Goal: Information Seeking & Learning: Learn about a topic

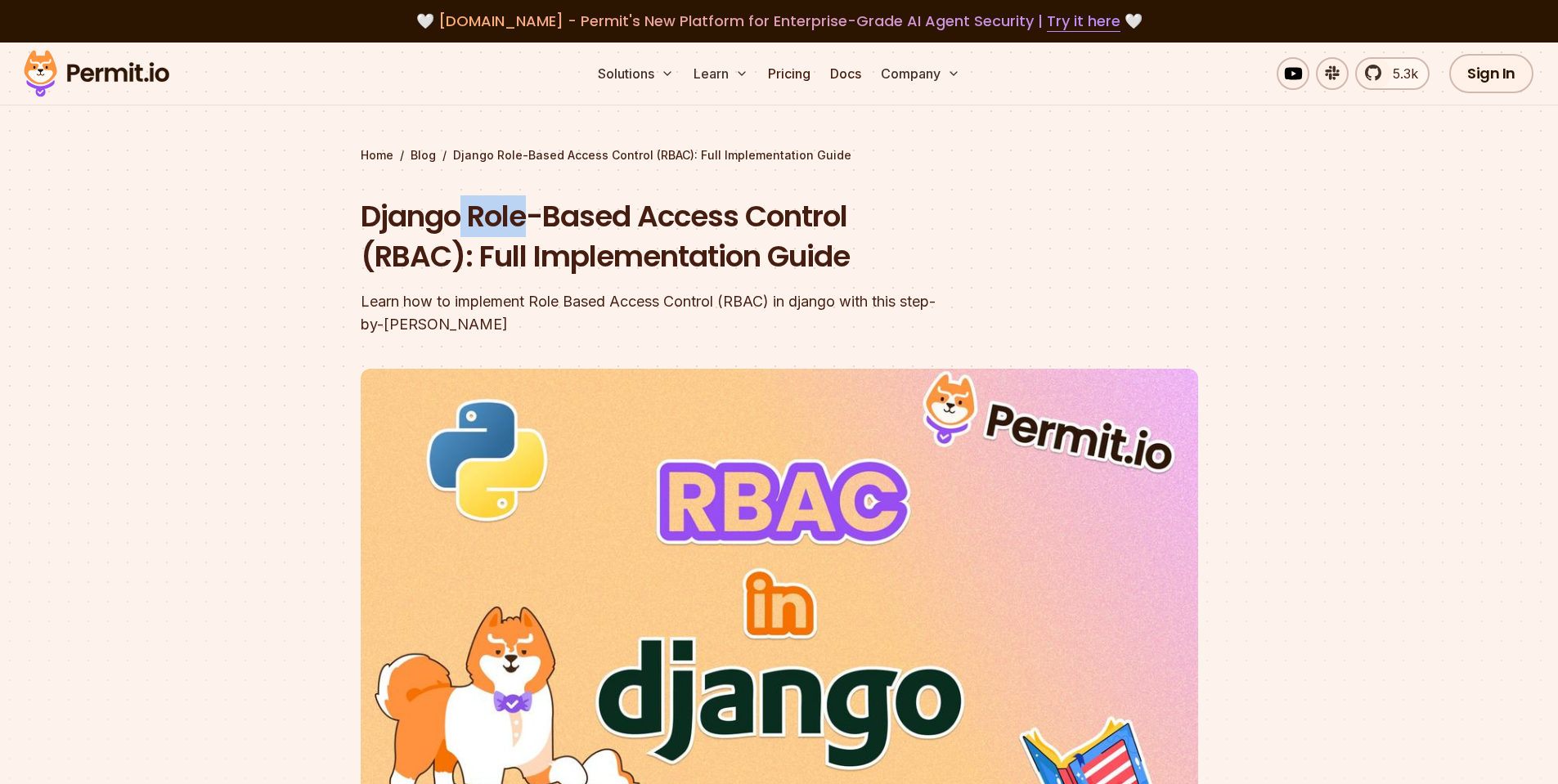
drag, startPoint x: 459, startPoint y: 214, endPoint x: 620, endPoint y: 223, distance: 161.3
click at [578, 221] on h1 "Django Role-Based Access Control (RBAC): Full Implementation Guide" at bounding box center [675, 236] width 628 height 81
drag, startPoint x: 622, startPoint y: 276, endPoint x: 899, endPoint y: 278, distance: 277.0
click at [734, 280] on div "Django Role-Based Access Control (RBAC): Full Implementation Guide Learn how to…" at bounding box center [675, 266] width 628 height 140
click at [185, 405] on div at bounding box center [779, 666] width 1558 height 601
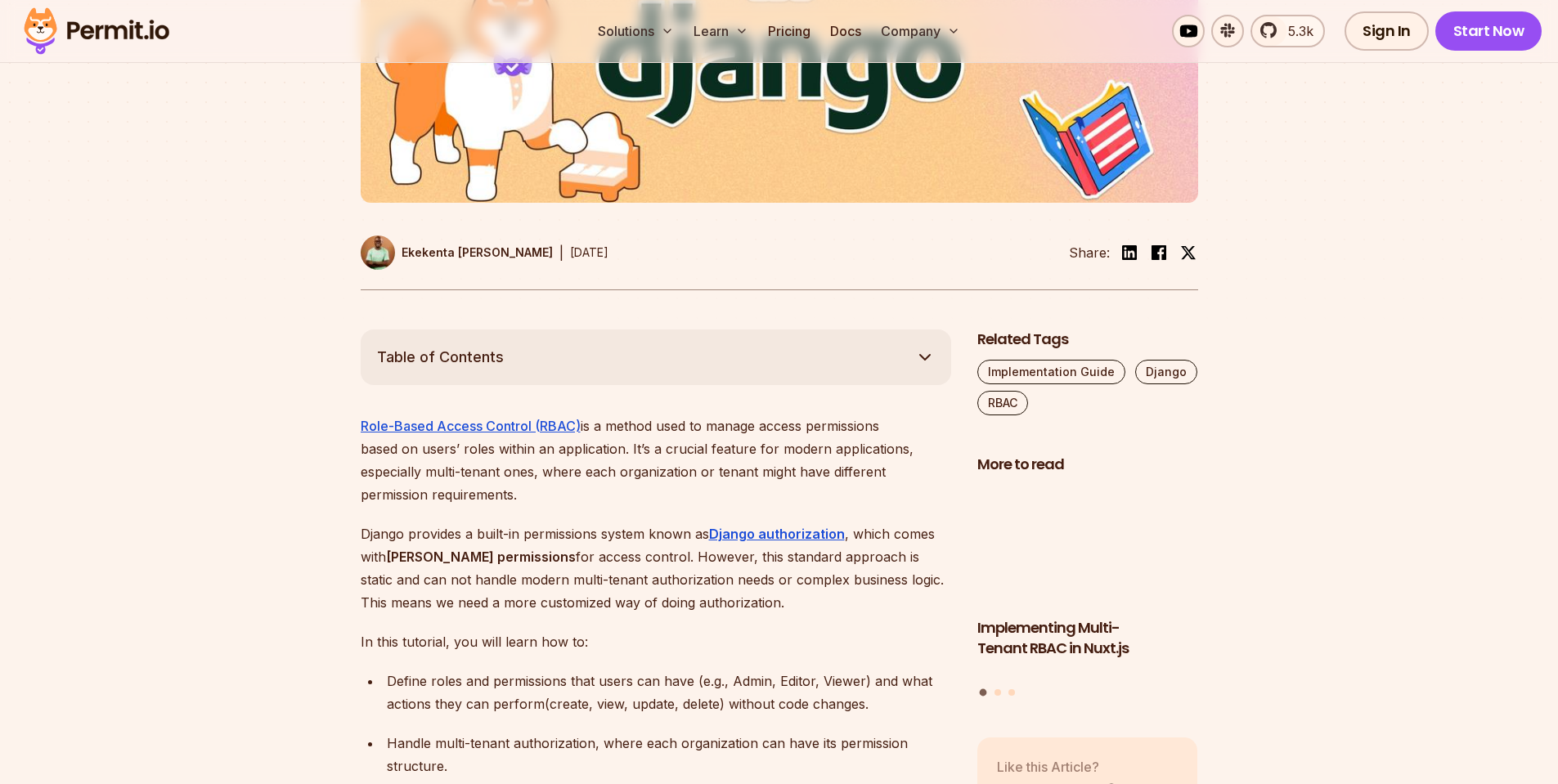
scroll to position [687, 0]
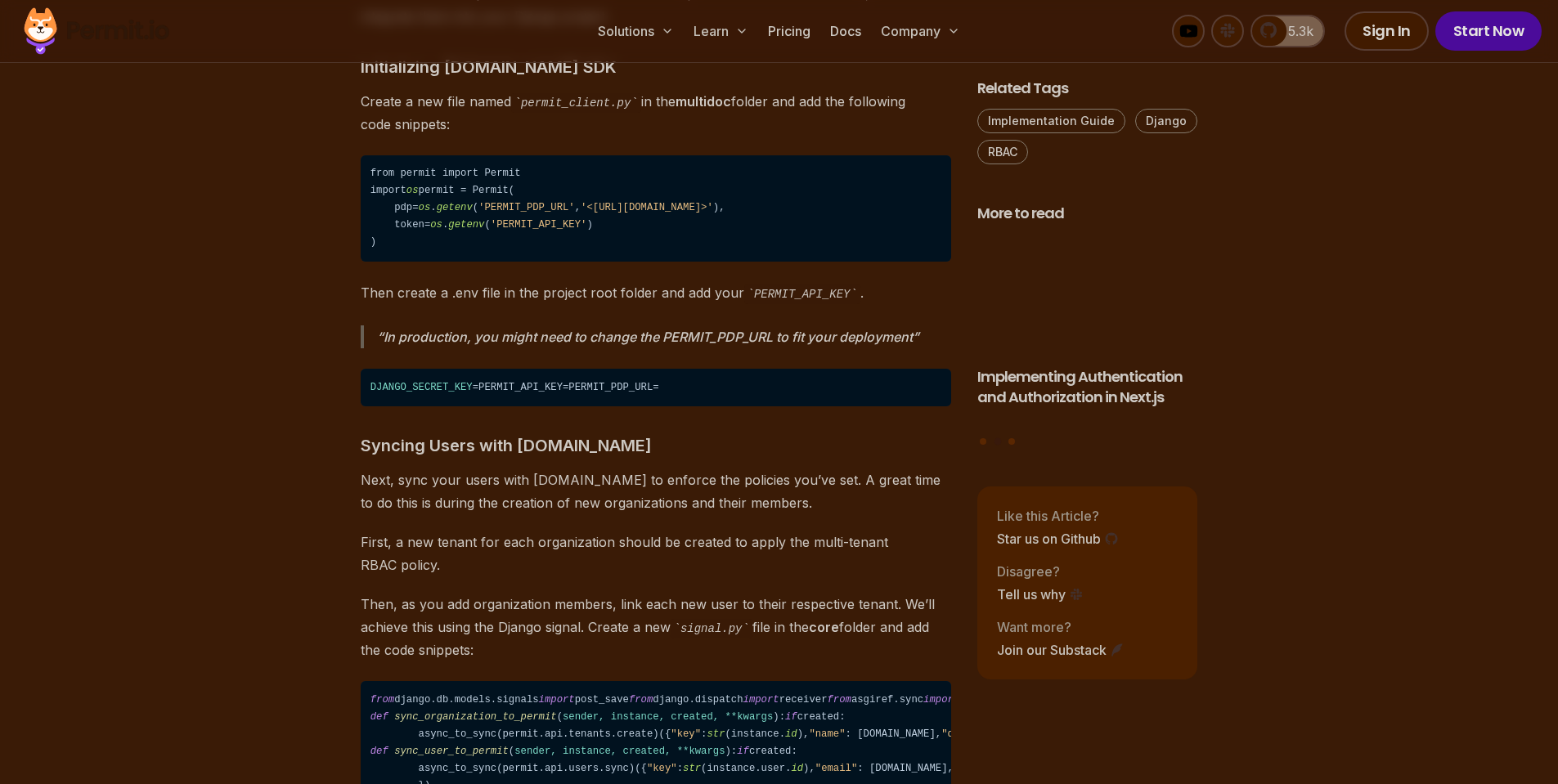
scroll to position [6966, 0]
